Goal: Obtain resource: Obtain resource

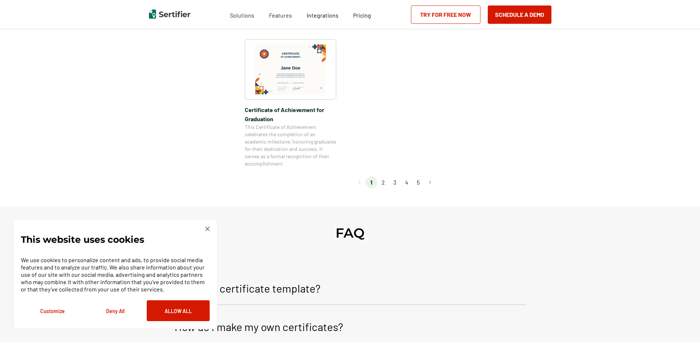
scroll to position [658, 0]
click at [383, 181] on li "2" at bounding box center [383, 181] width 12 height 12
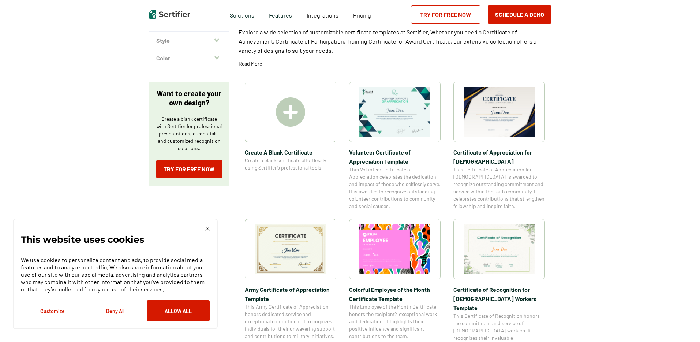
scroll to position [97, 0]
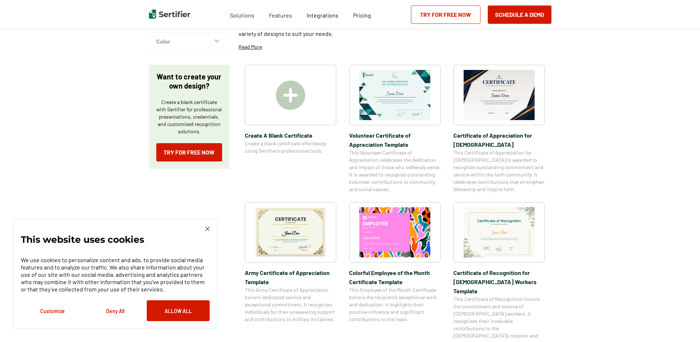
click at [290, 95] on img at bounding box center [290, 94] width 29 height 29
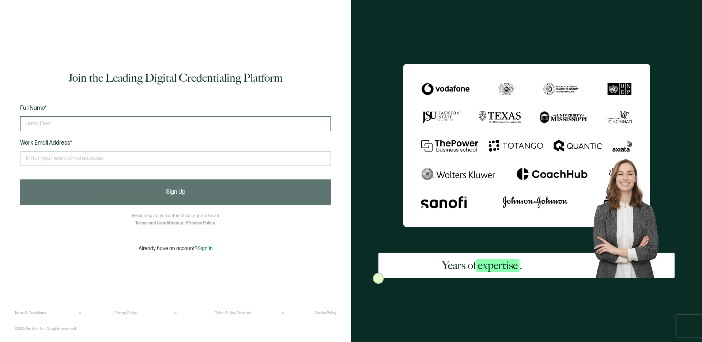
click at [56, 123] on input "text" at bounding box center [175, 123] width 311 height 15
